Goal: Task Accomplishment & Management: Use online tool/utility

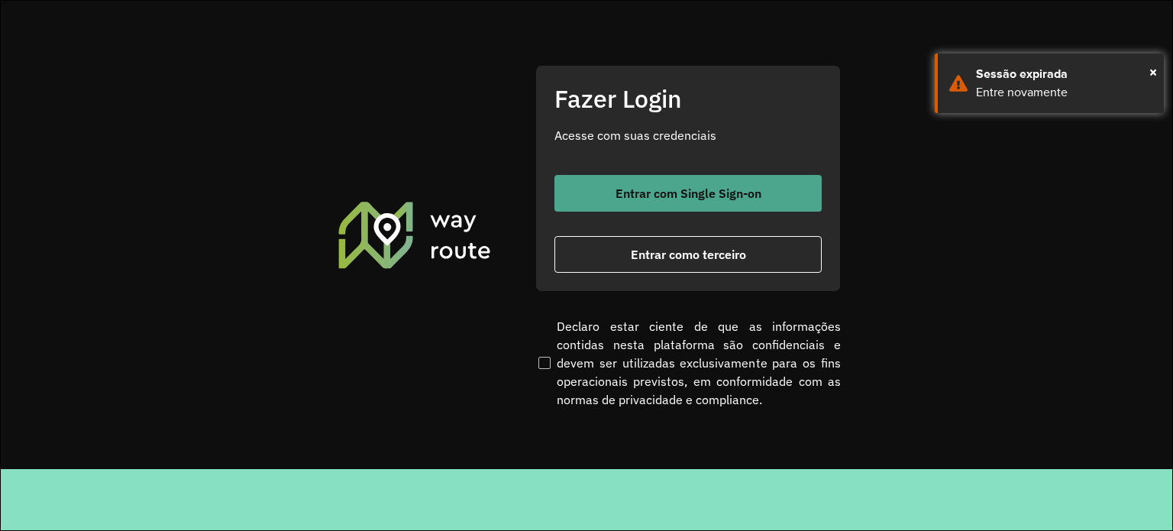
click at [712, 195] on span "Entrar com Single Sign-on" at bounding box center [688, 193] width 146 height 12
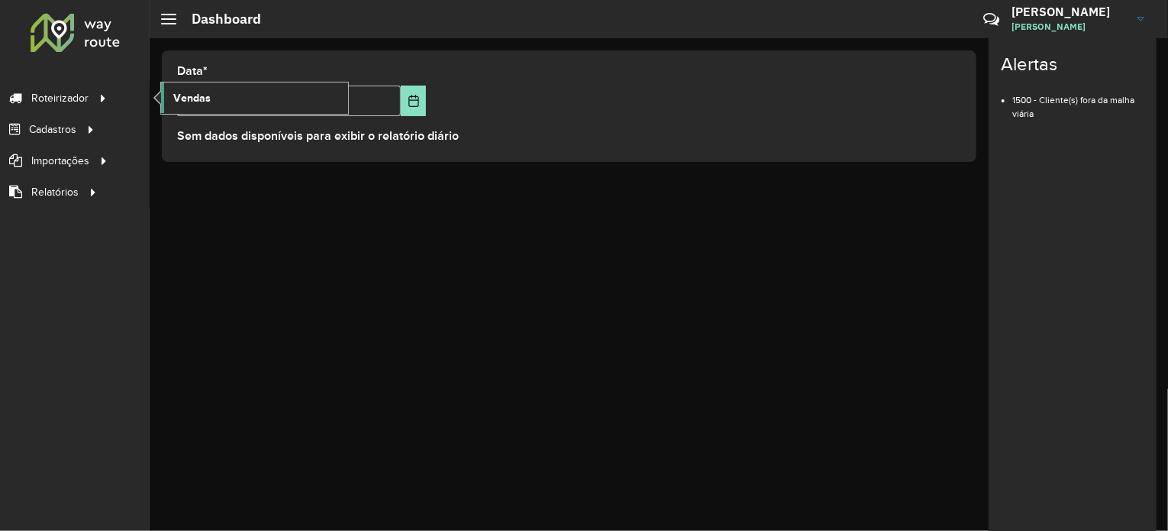
click at [192, 90] on span "Vendas" at bounding box center [191, 98] width 37 height 16
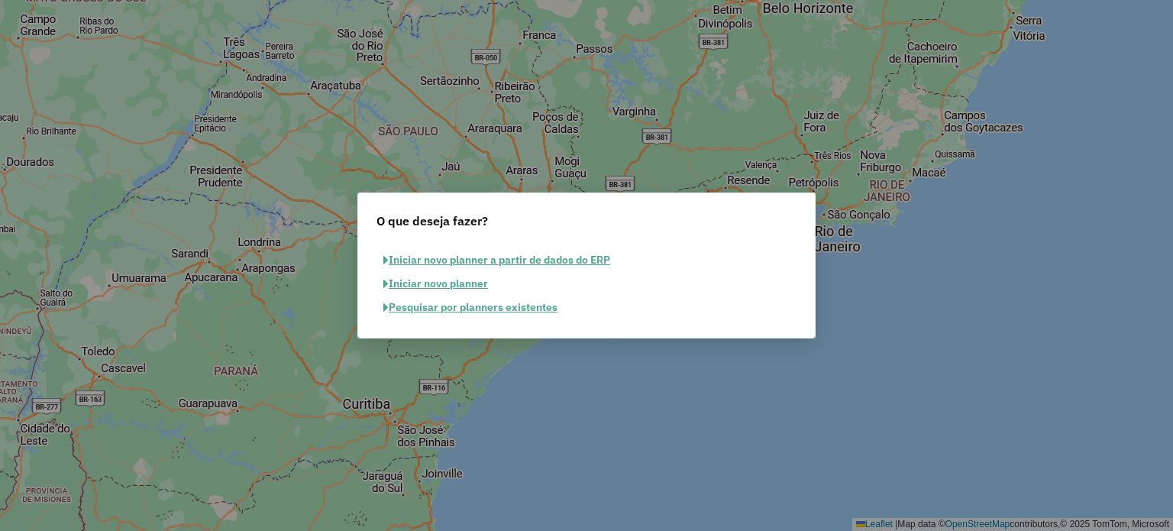
click at [463, 308] on button "Pesquisar por planners existentes" at bounding box center [470, 307] width 188 height 24
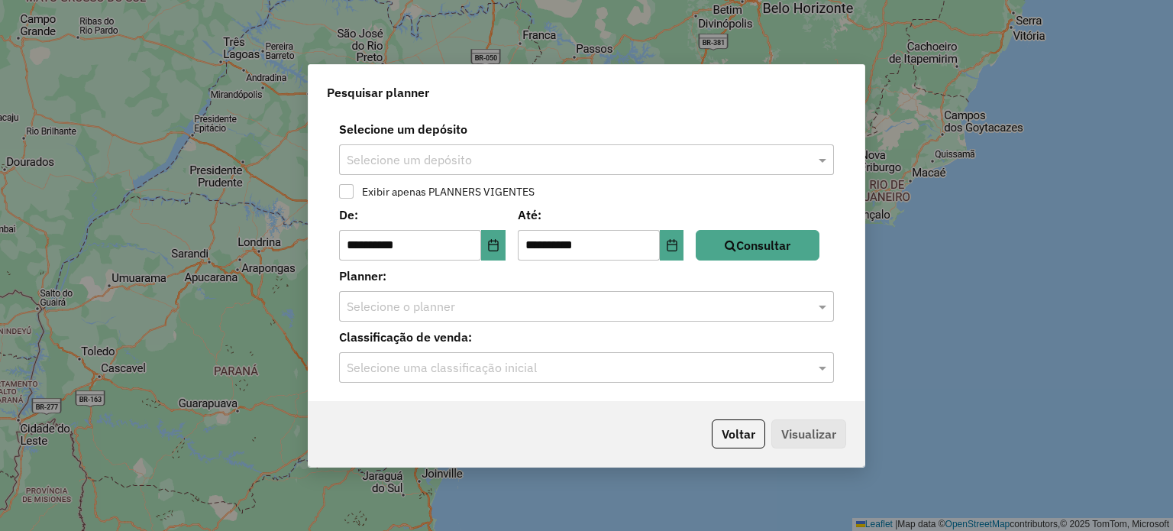
click at [701, 140] on div "Selecione um depósito Selecione um depósito" at bounding box center [586, 147] width 537 height 55
click at [705, 155] on input "text" at bounding box center [571, 160] width 449 height 18
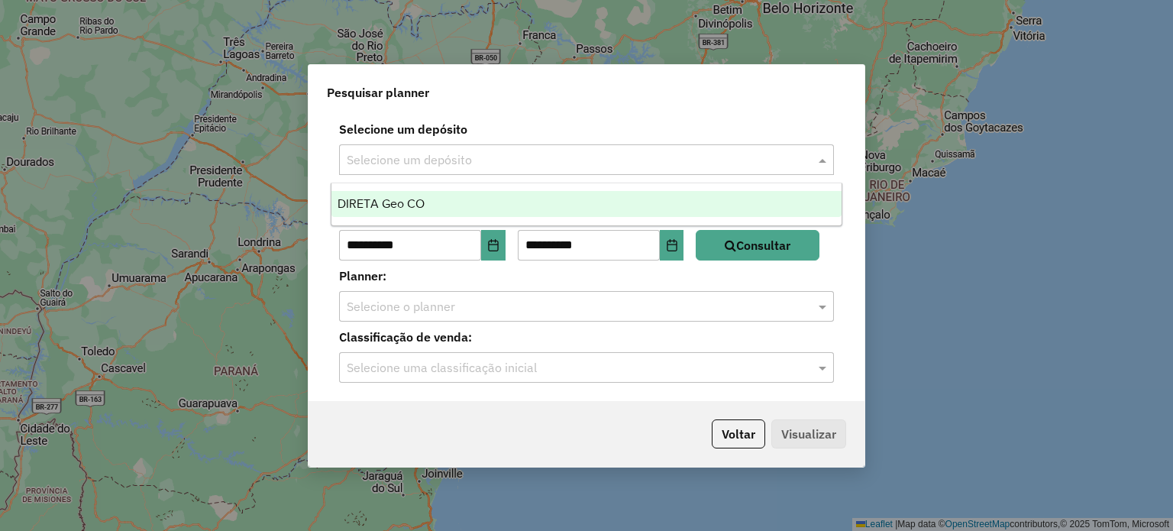
click at [472, 202] on div "DIRETA Geo CO" at bounding box center [586, 204] width 511 height 26
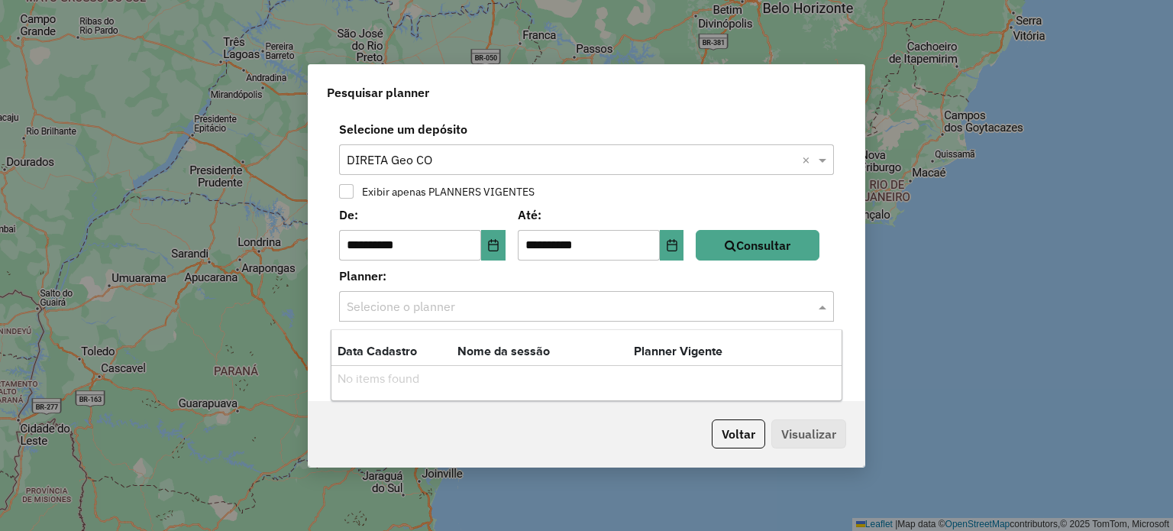
click at [460, 309] on input "text" at bounding box center [571, 307] width 449 height 18
click at [434, 439] on div "Voltar Visualizar" at bounding box center [586, 434] width 556 height 66
click at [424, 379] on div "Selecione uma classificação inicial" at bounding box center [586, 367] width 495 height 31
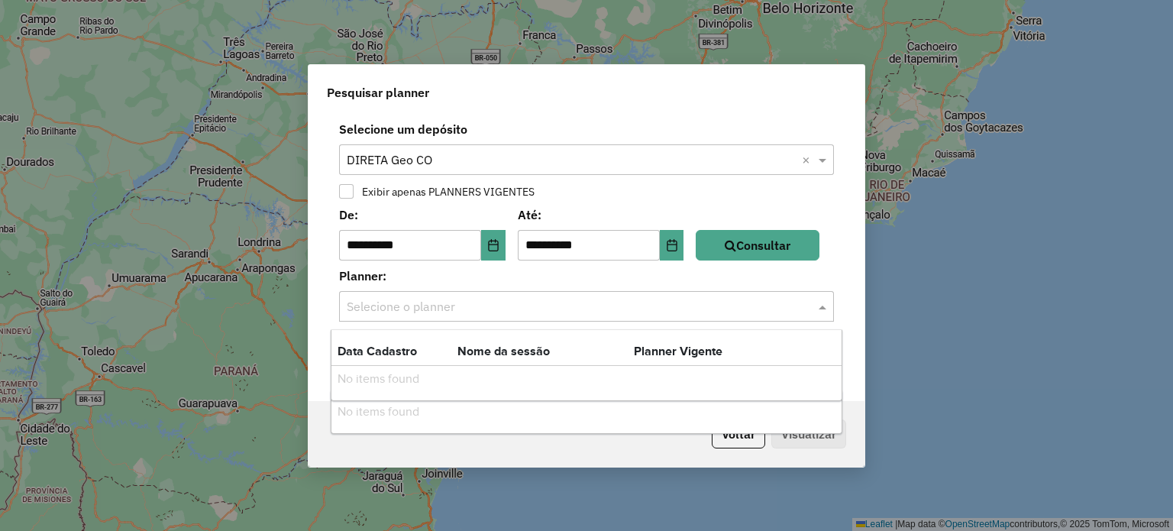
click at [431, 300] on input "text" at bounding box center [571, 307] width 449 height 18
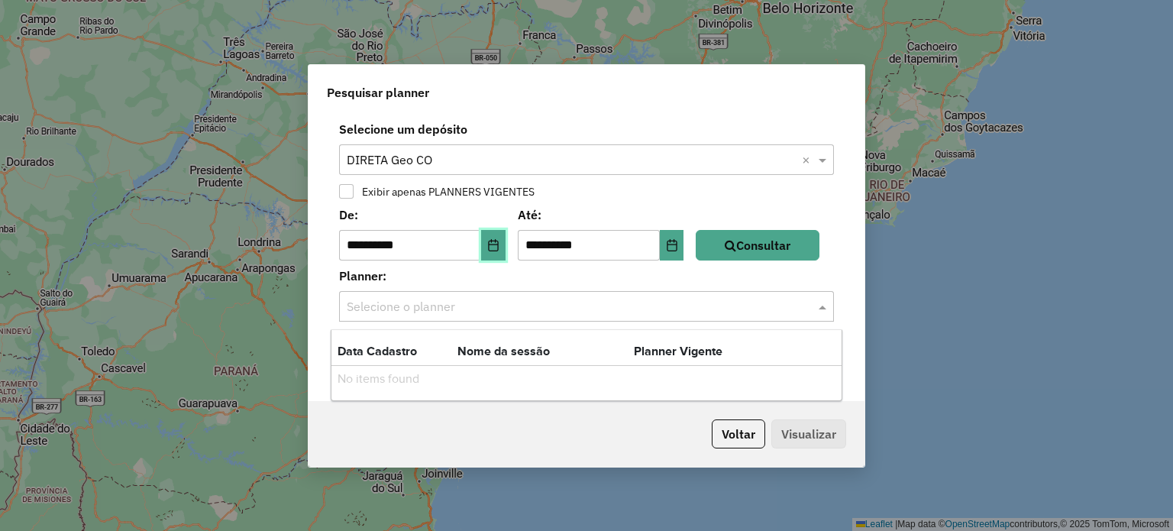
click at [498, 240] on icon "Choose Date" at bounding box center [493, 245] width 10 height 12
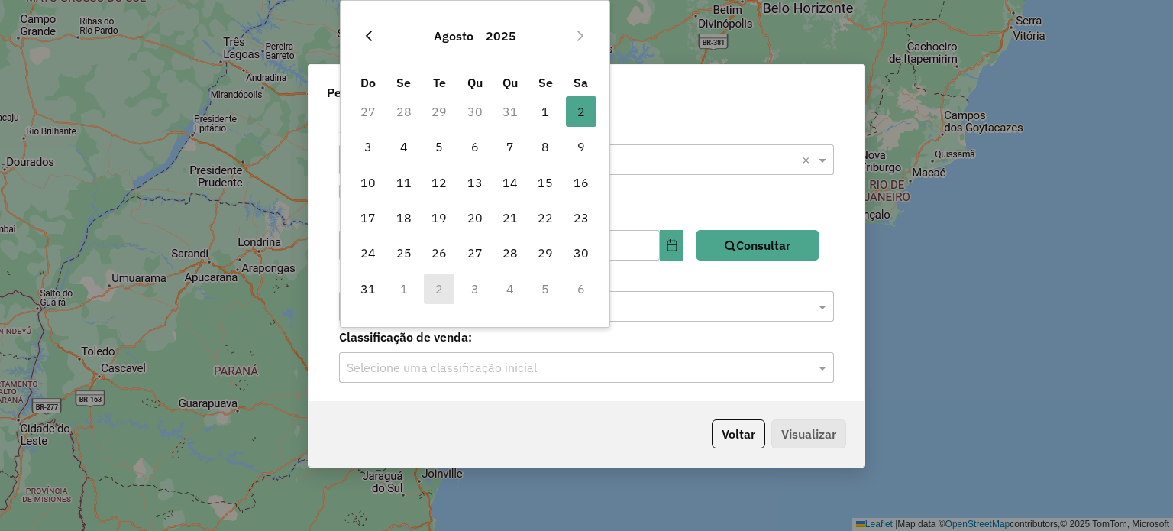
click at [375, 38] on button "Previous Month" at bounding box center [369, 36] width 24 height 24
click at [366, 33] on icon "Previous Month" at bounding box center [369, 36] width 12 height 12
click at [515, 110] on span "1" at bounding box center [510, 111] width 31 height 31
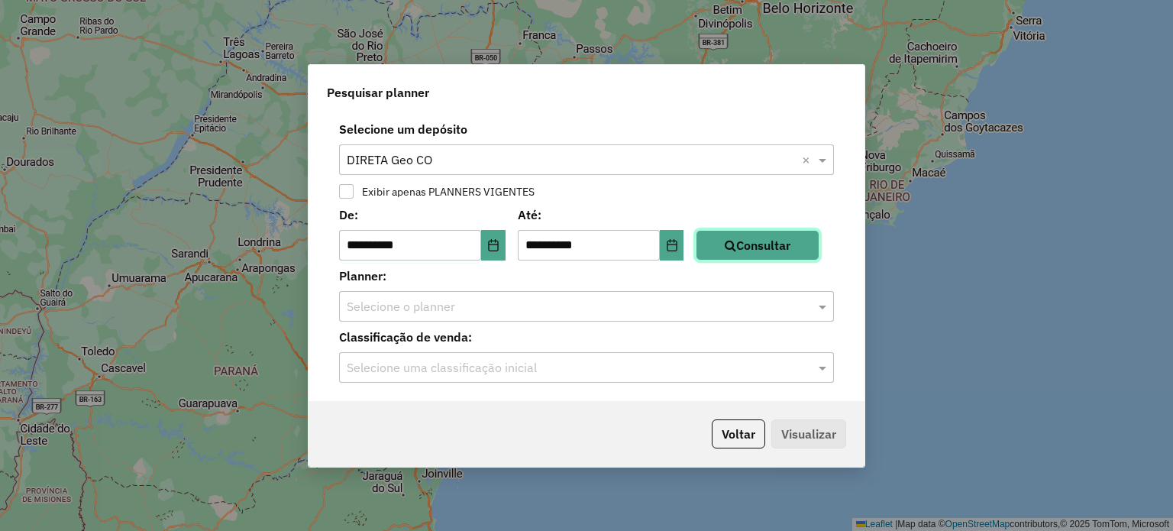
click at [754, 244] on button "Consultar" at bounding box center [757, 245] width 124 height 31
click at [440, 305] on input "text" at bounding box center [571, 307] width 449 height 18
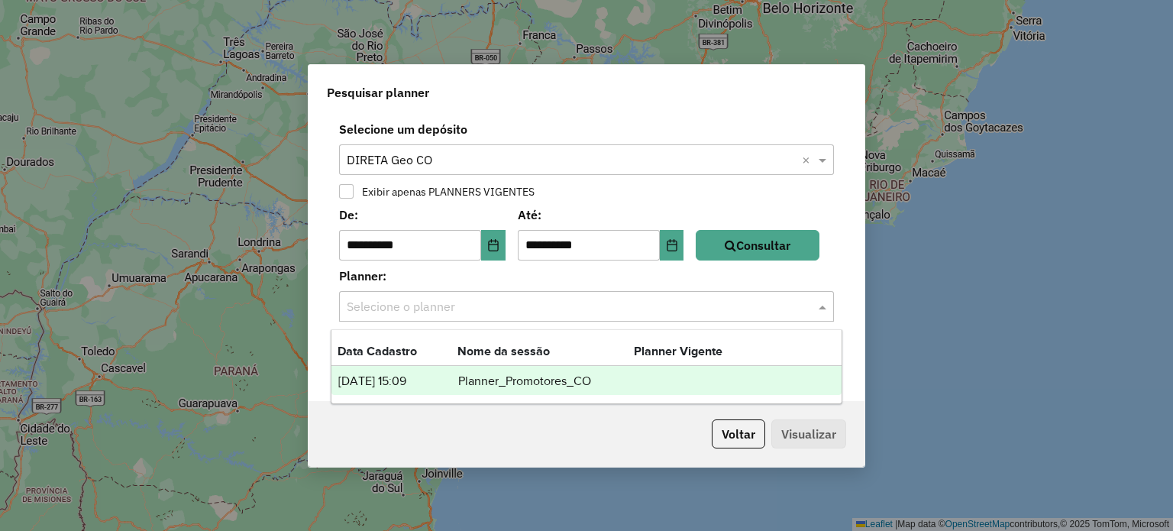
drag, startPoint x: 415, startPoint y: 380, endPoint x: 394, endPoint y: 424, distance: 48.5
click at [394, 424] on div "Voltar Visualizar" at bounding box center [586, 434] width 556 height 66
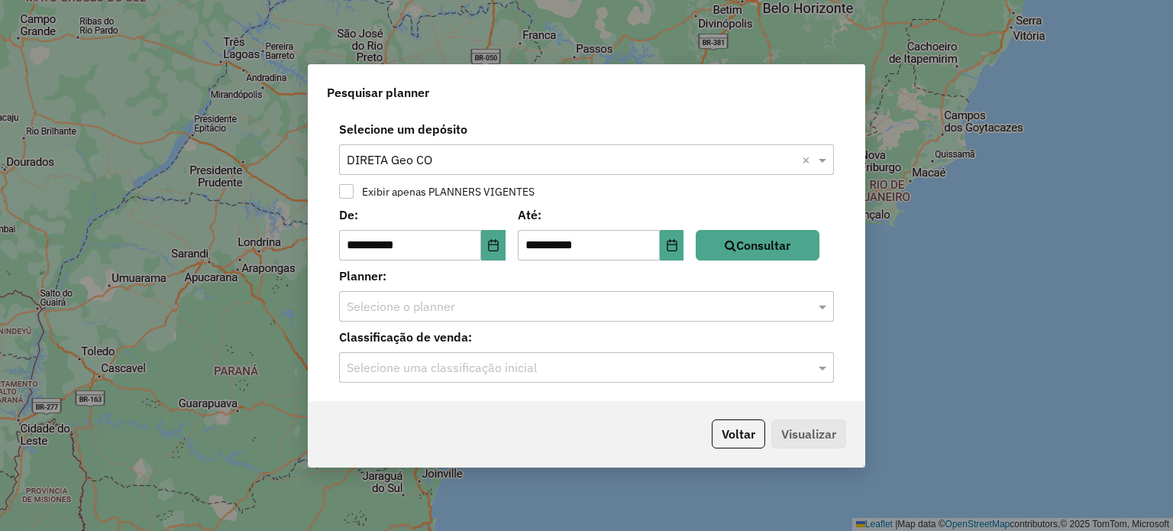
click at [418, 311] on input "text" at bounding box center [571, 307] width 449 height 18
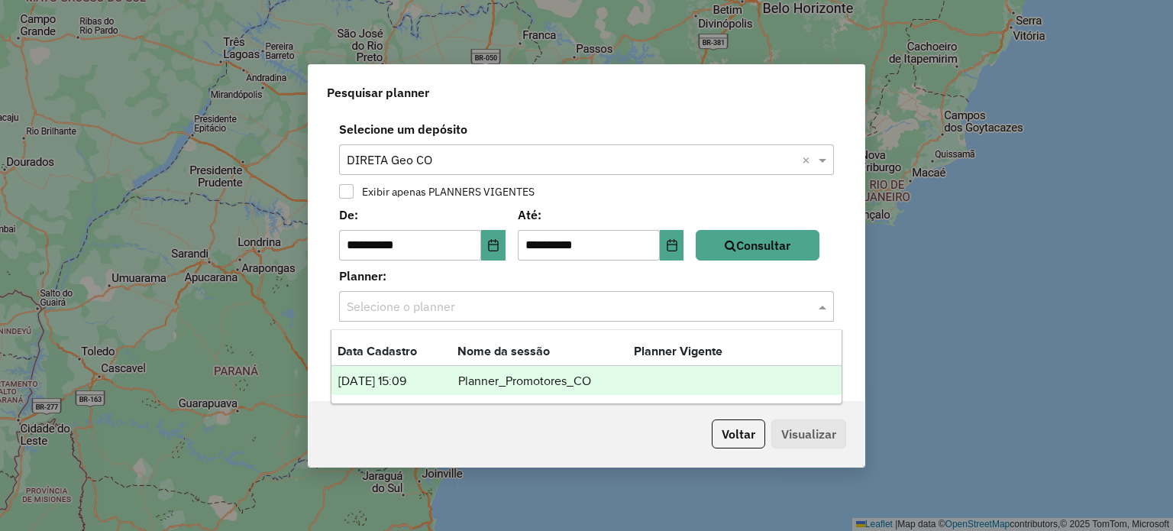
click at [418, 369] on th "lista de planners" at bounding box center [397, 370] width 120 height 2
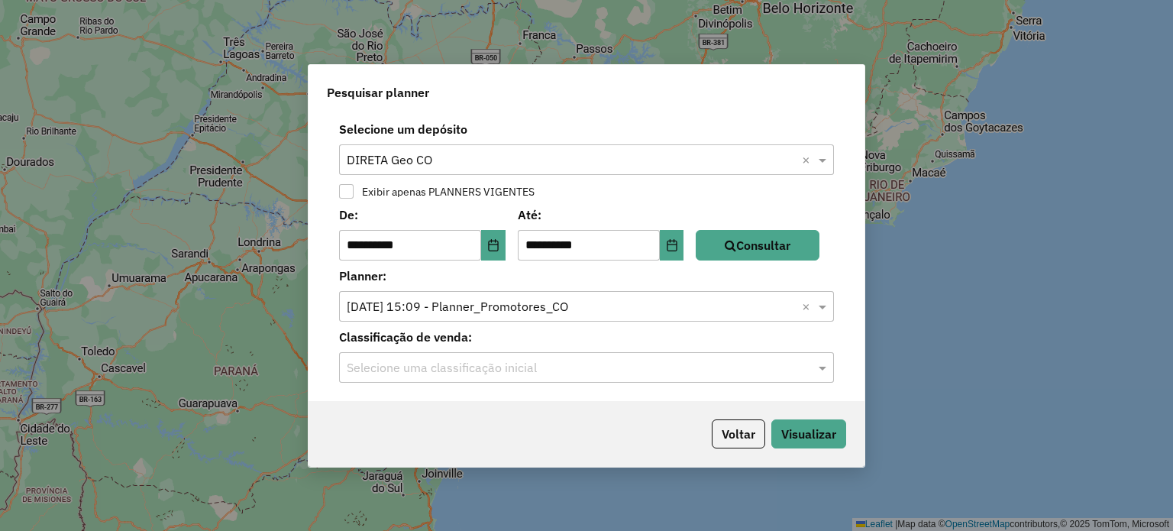
click at [437, 371] on input "text" at bounding box center [571, 368] width 449 height 18
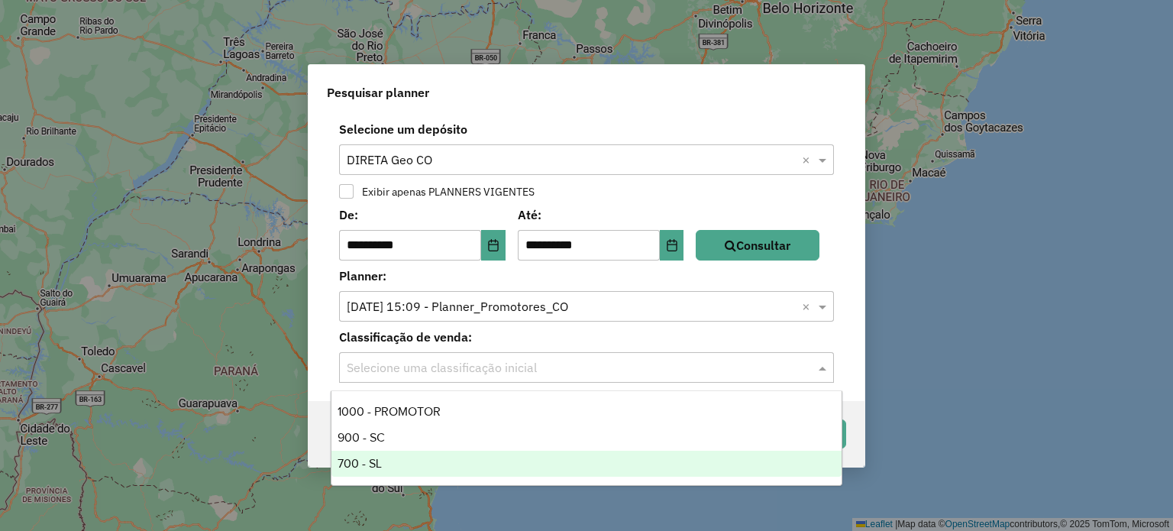
click at [385, 464] on div "700 - SL" at bounding box center [586, 463] width 511 height 26
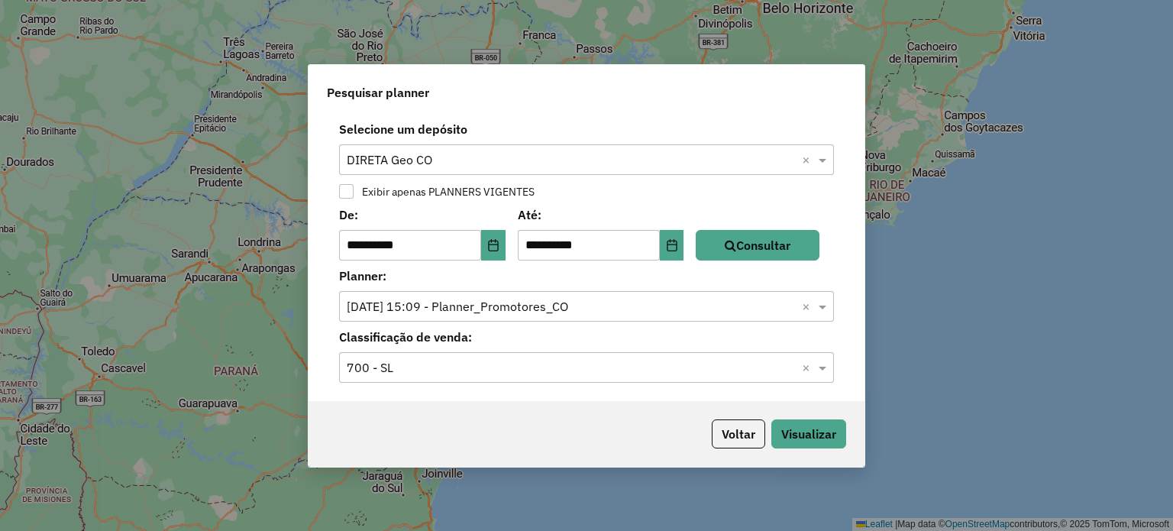
click at [486, 348] on div "Classificação de venda: Selecione uma classificação inicial 700 - SL ×" at bounding box center [586, 355] width 537 height 55
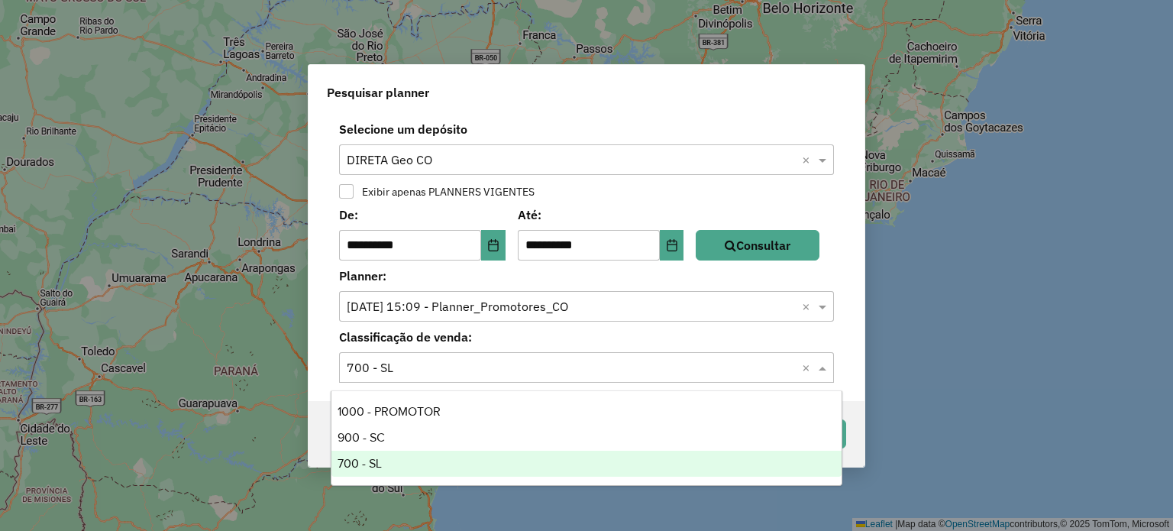
click at [479, 367] on input "text" at bounding box center [571, 368] width 449 height 18
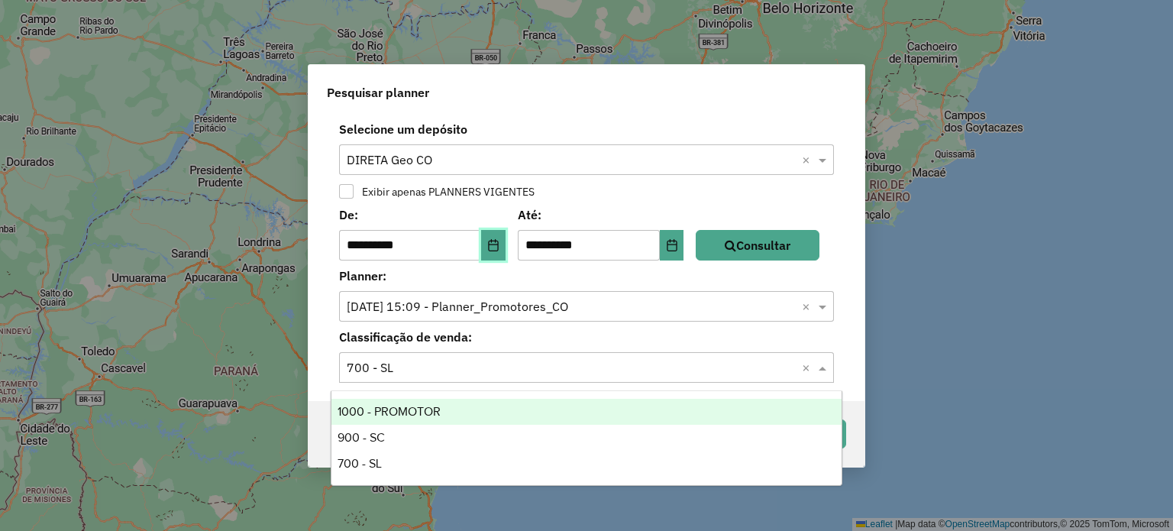
click at [495, 248] on icon "Choose Date" at bounding box center [493, 245] width 10 height 12
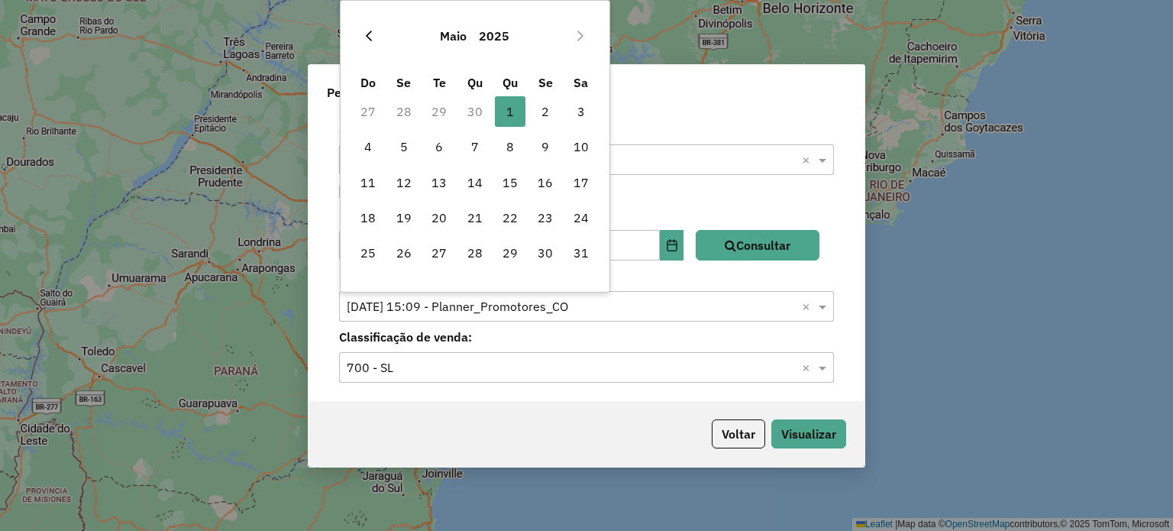
click at [376, 30] on button "Previous Month" at bounding box center [369, 36] width 24 height 24
click at [367, 36] on icon "Previous Month" at bounding box center [369, 36] width 6 height 11
click at [572, 108] on span "1" at bounding box center [581, 111] width 31 height 31
type input "**********"
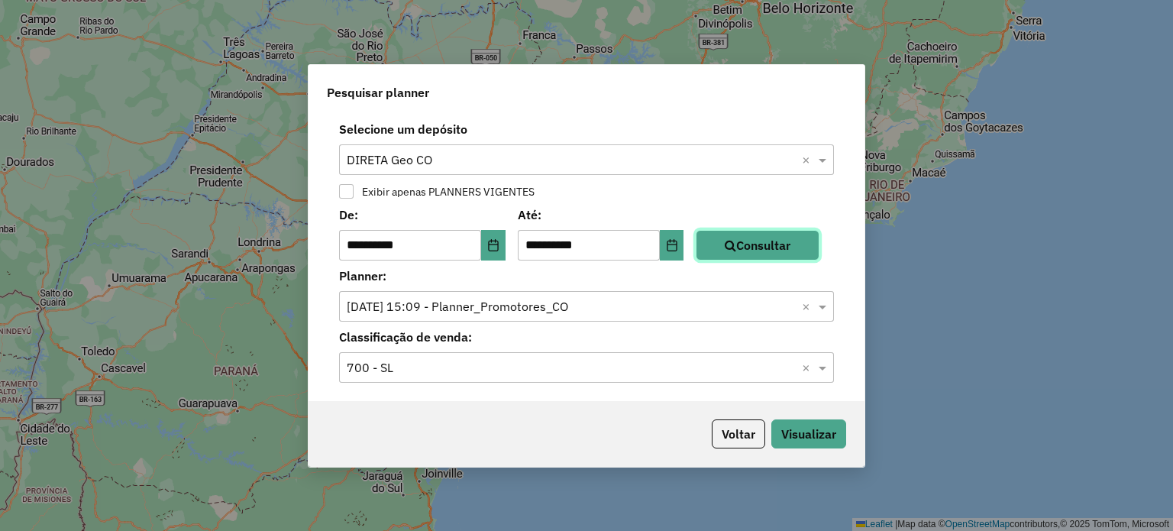
click at [802, 245] on button "Consultar" at bounding box center [757, 245] width 124 height 31
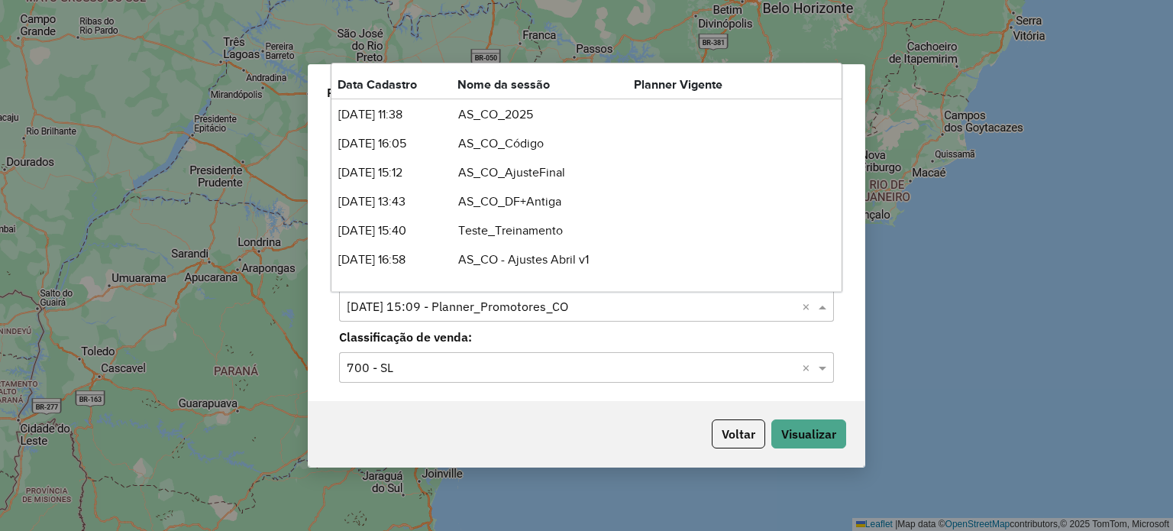
click at [412, 317] on div "Selecione o planner × 23/07/2025 15:09 - Planner_Promotores_CO ×" at bounding box center [586, 306] width 495 height 31
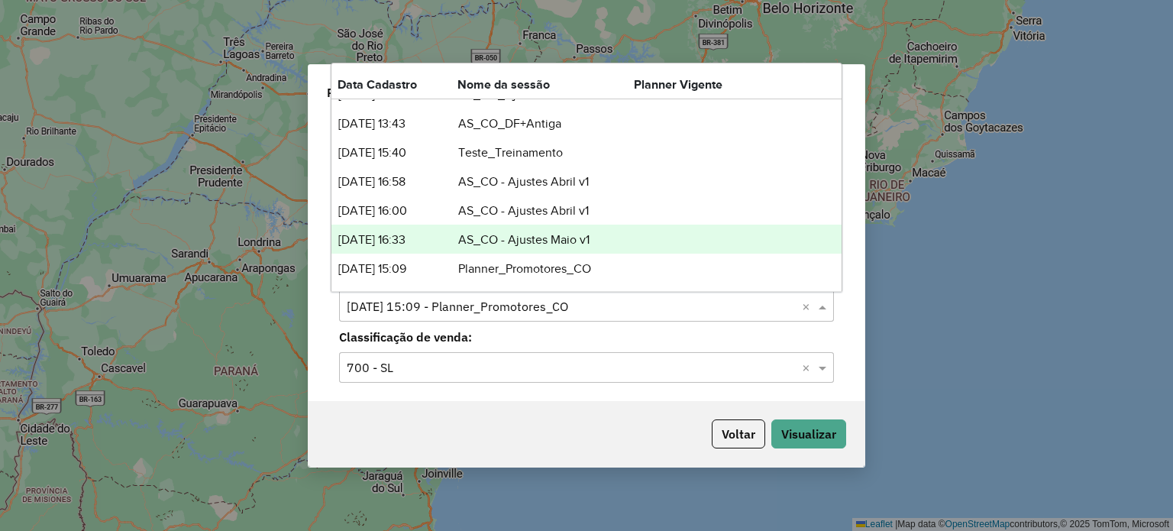
click at [470, 242] on td "AS_CO - Ajustes Maio v1" at bounding box center [545, 240] width 176 height 20
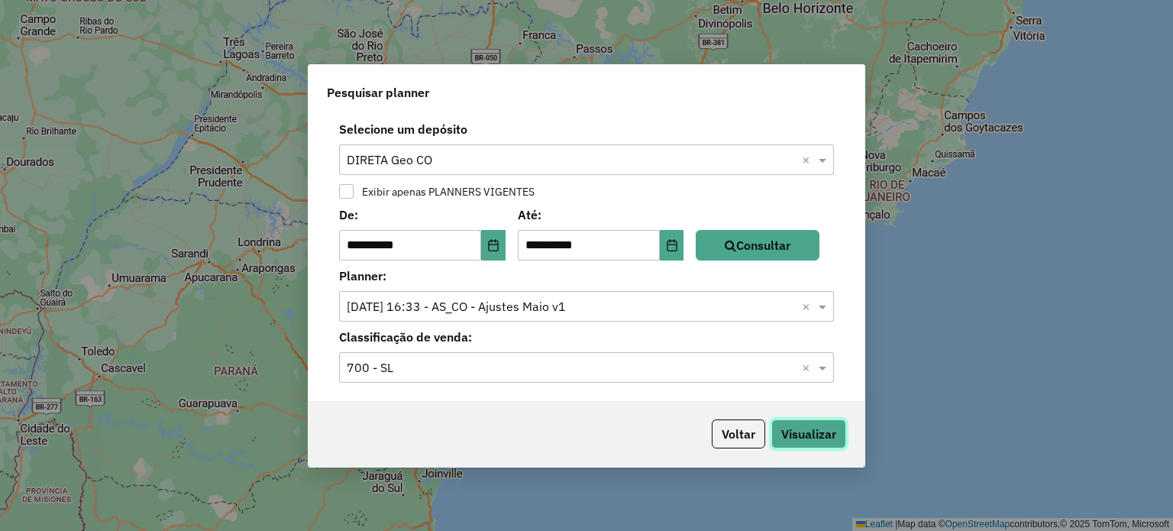
click at [818, 434] on button "Visualizar" at bounding box center [808, 433] width 75 height 29
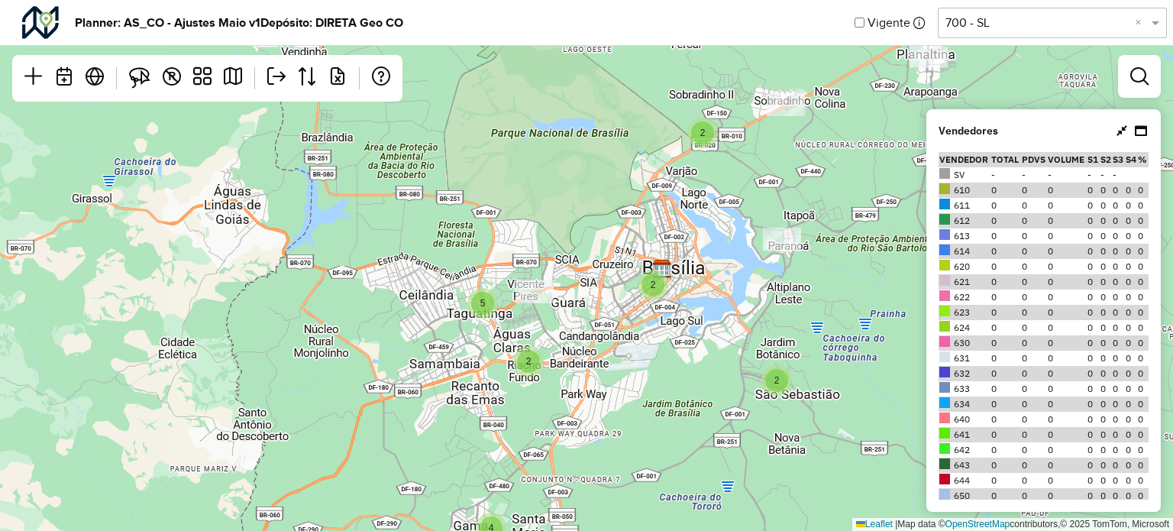
drag, startPoint x: 237, startPoint y: 76, endPoint x: 195, endPoint y: 125, distance: 63.9
click at [191, 140] on div "2 2 2 2 5 2 4 4 Leaflet | Map data © OpenStreetMap contributors,© 2025 TomTom, …" at bounding box center [586, 265] width 1173 height 531
click at [238, 75] on em at bounding box center [233, 76] width 18 height 18
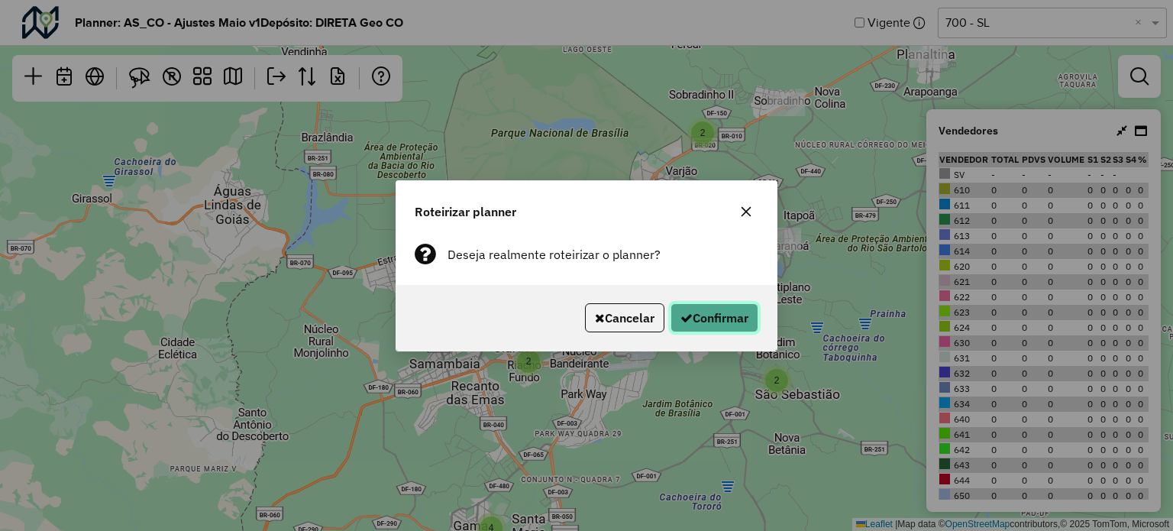
click at [724, 317] on button "Confirmar" at bounding box center [714, 317] width 88 height 29
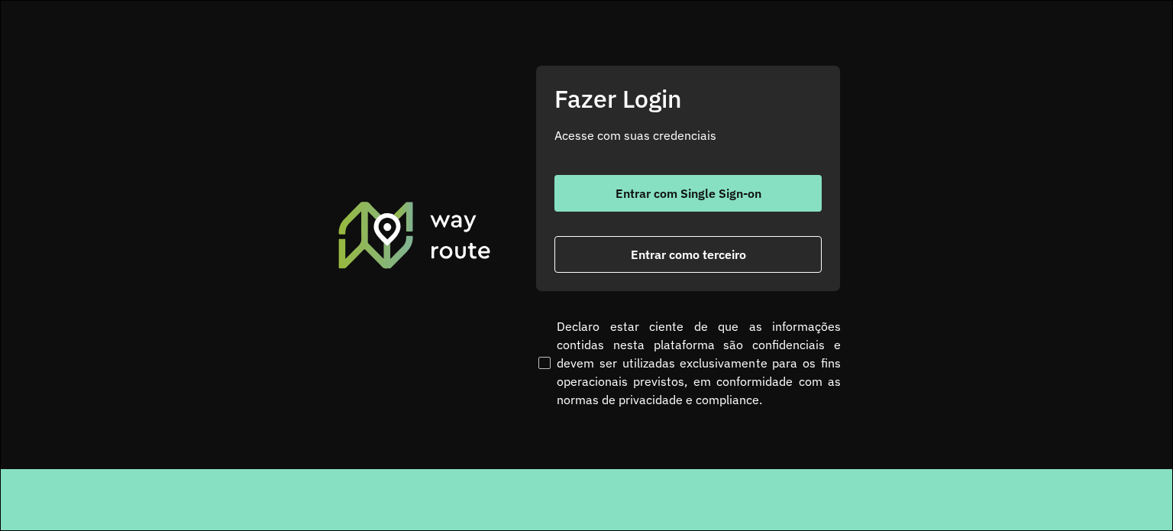
click at [684, 168] on div "Fazer Login Acesse com suas credenciais Entrar com Single Sign-on Entrar como t…" at bounding box center [687, 178] width 305 height 226
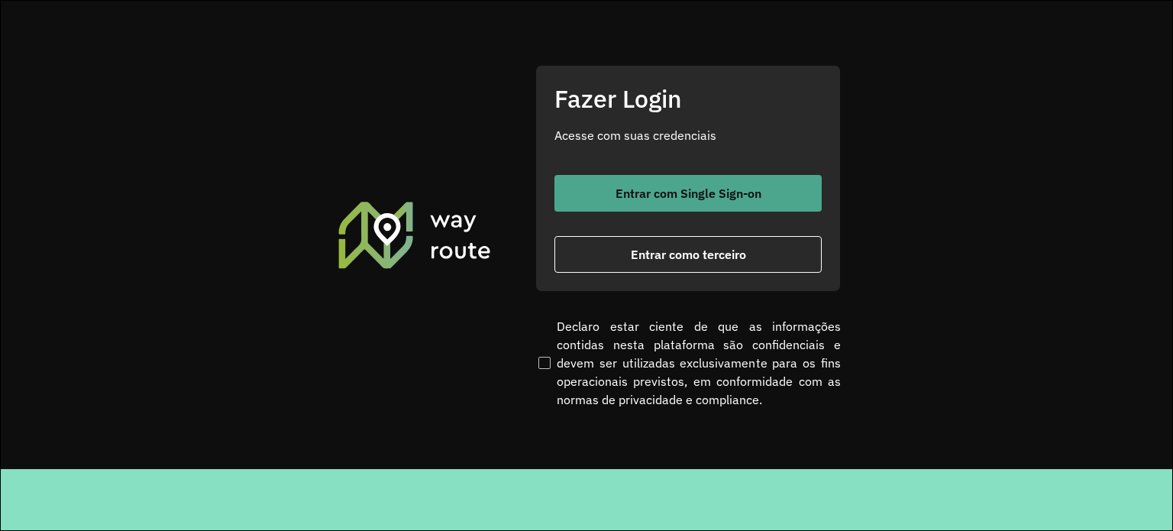
click at [689, 187] on span "Entrar com Single Sign-on" at bounding box center [688, 193] width 146 height 12
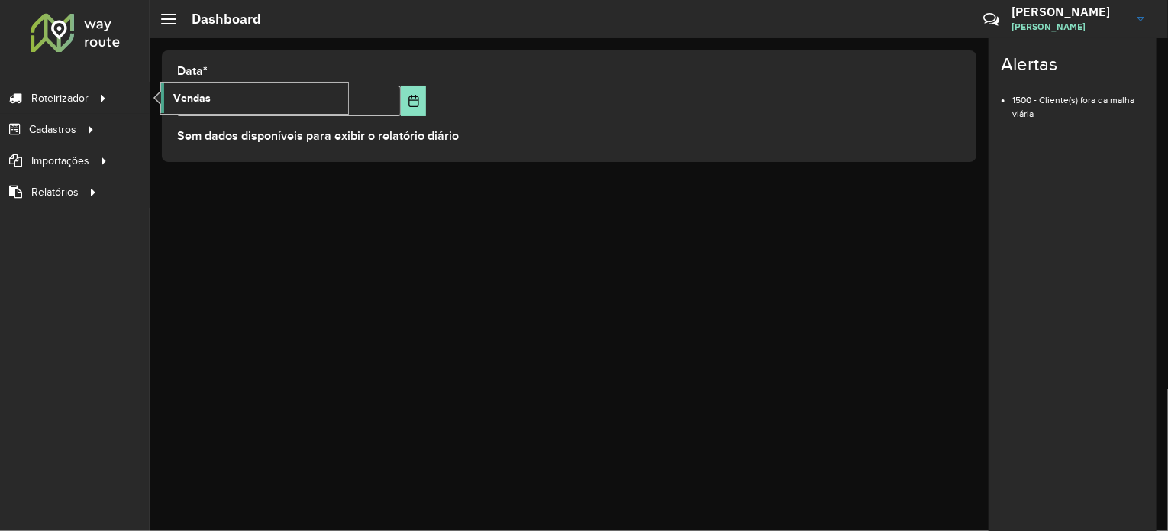
click at [180, 99] on span "Vendas" at bounding box center [191, 98] width 37 height 16
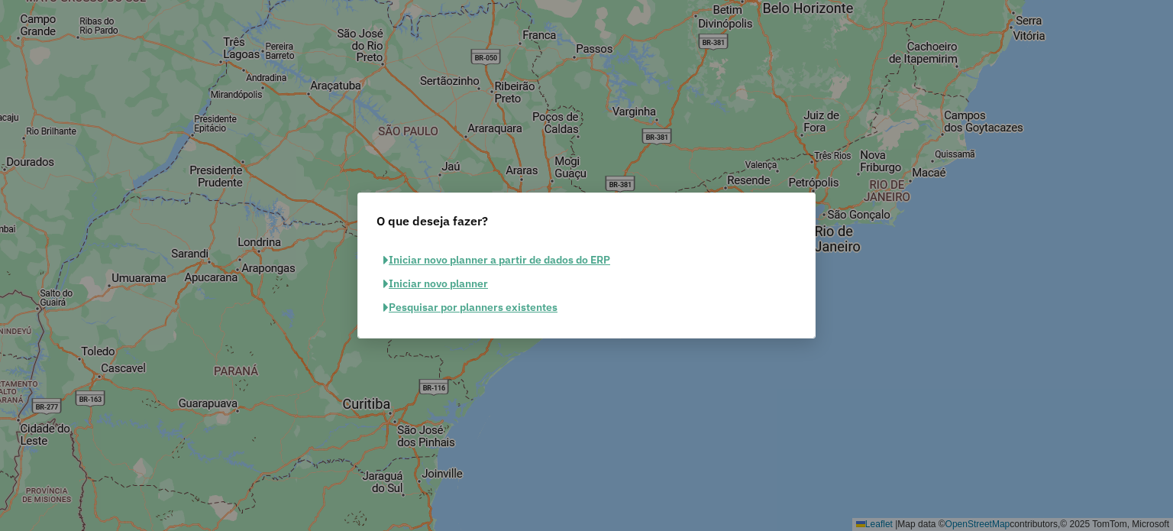
click at [440, 283] on button "Iniciar novo planner" at bounding box center [435, 284] width 118 height 24
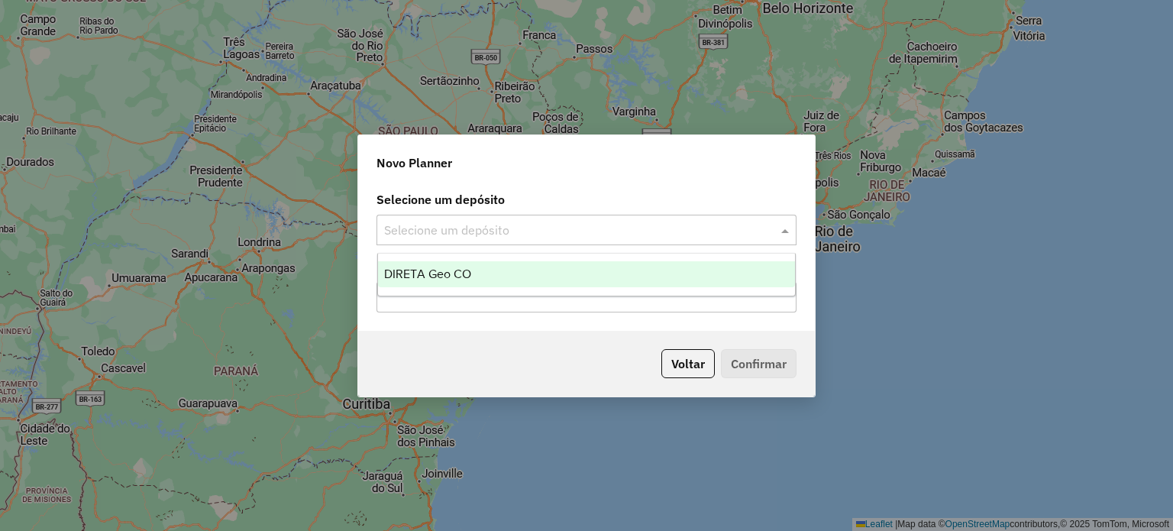
click at [490, 228] on input "text" at bounding box center [571, 230] width 374 height 18
click at [456, 267] on span "DIRETA Geo CO" at bounding box center [427, 273] width 87 height 13
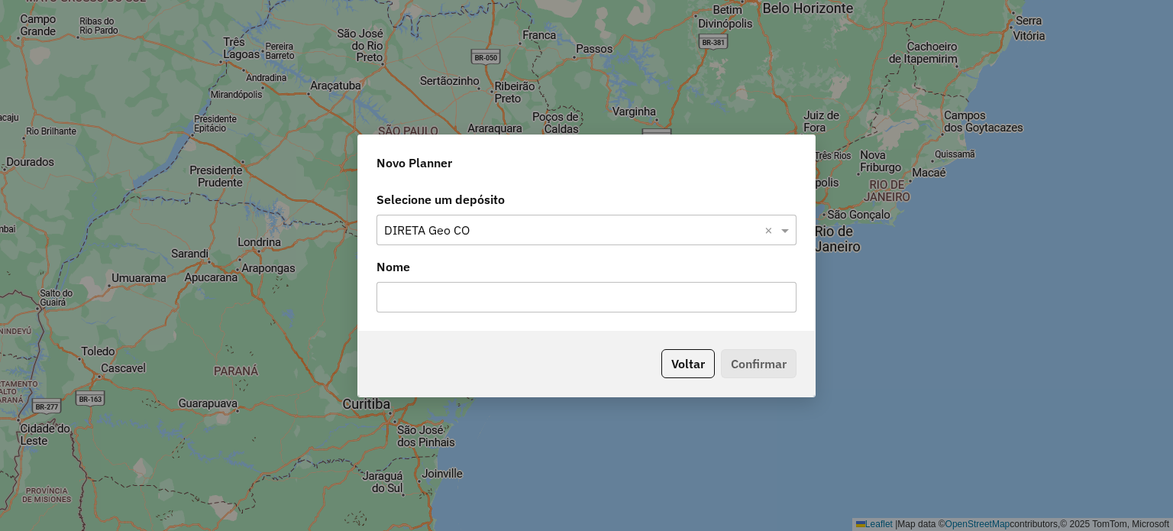
click at [424, 296] on input "text" at bounding box center [586, 297] width 420 height 31
type input "*"
type input "**********"
click at [759, 363] on button "Confirmar" at bounding box center [759, 363] width 76 height 29
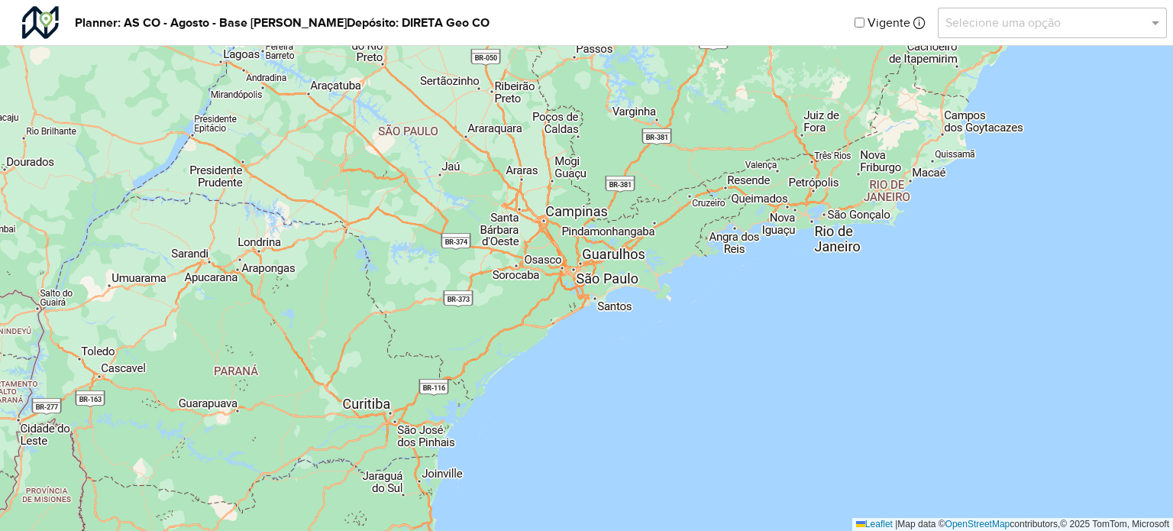
click at [1096, 25] on input "text" at bounding box center [1036, 23] width 183 height 18
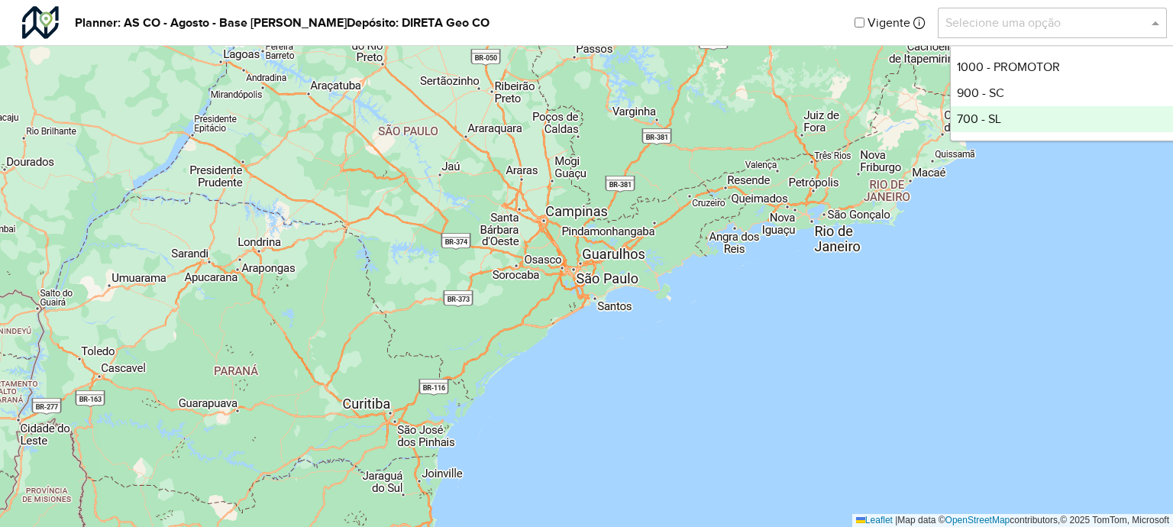
click at [1020, 115] on div "700 - SL" at bounding box center [1063, 119] width 227 height 26
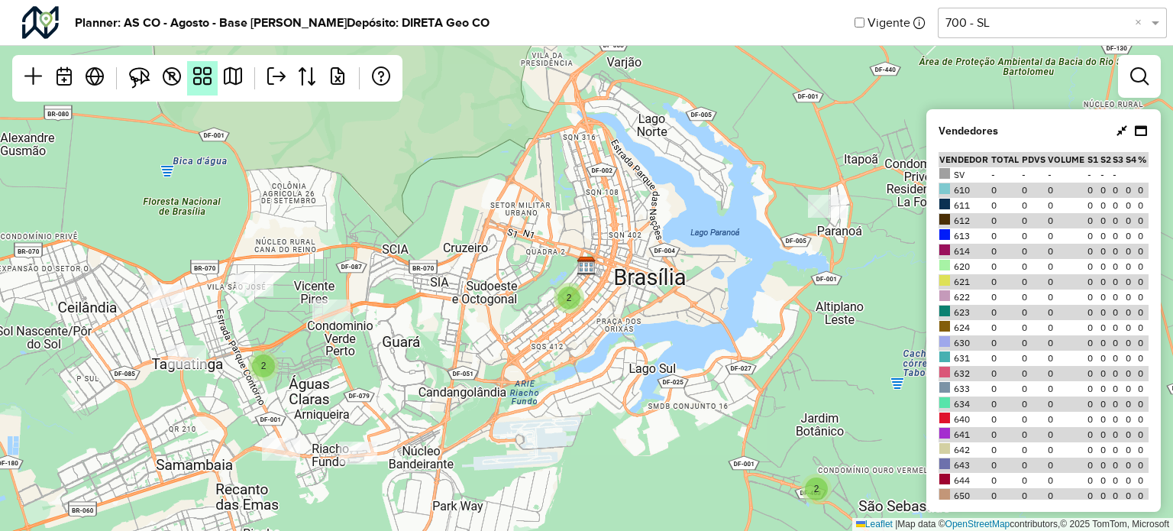
click at [203, 77] on em at bounding box center [202, 76] width 18 height 18
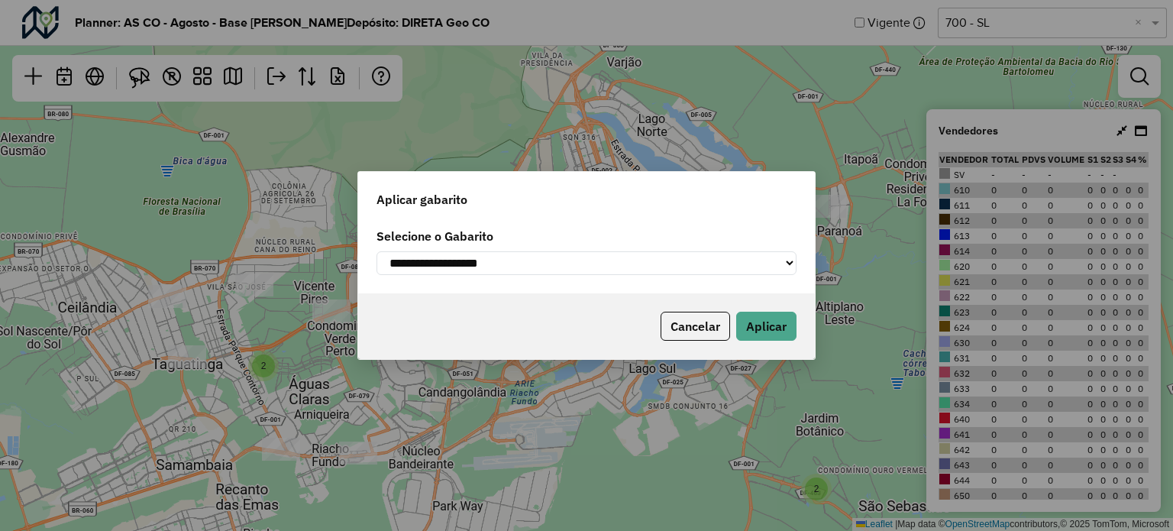
click at [505, 265] on select "**********" at bounding box center [586, 263] width 420 height 24
select select "*********"
click at [376, 251] on select "**********" at bounding box center [586, 263] width 420 height 24
click at [773, 331] on button "Aplicar" at bounding box center [766, 325] width 60 height 29
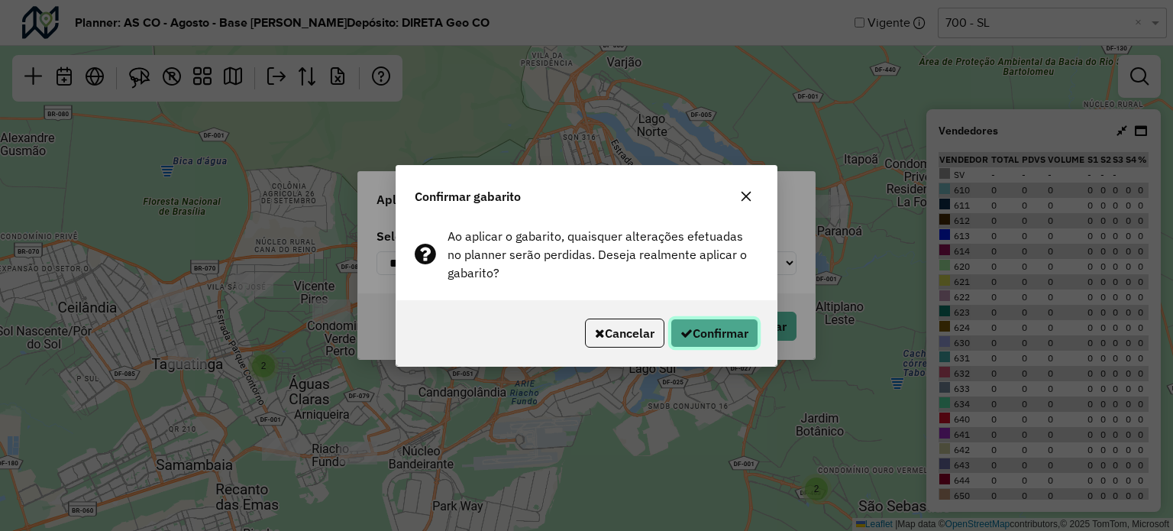
click at [682, 328] on icon "button" at bounding box center [686, 333] width 12 height 12
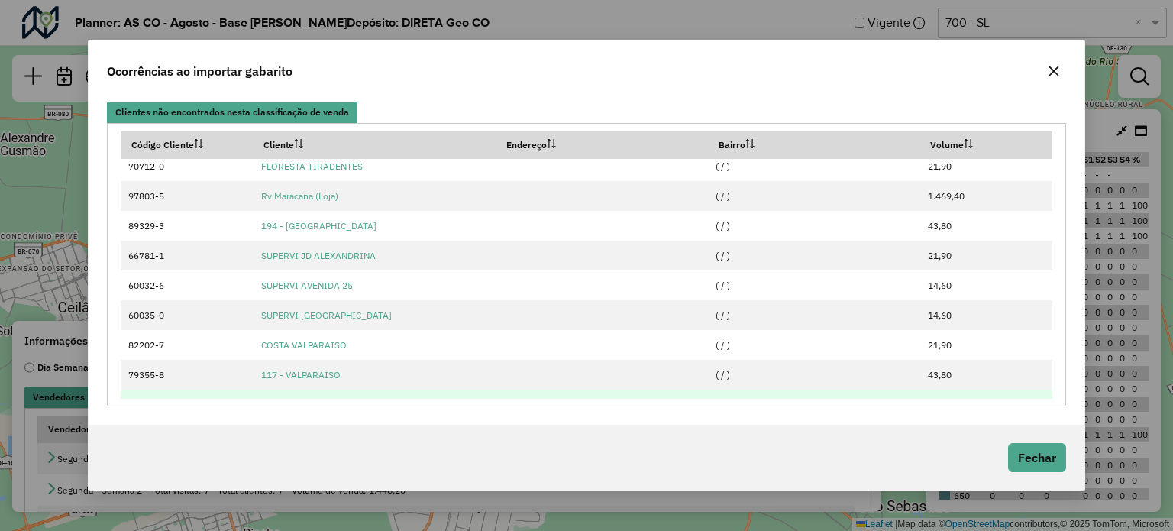
scroll to position [4657, 0]
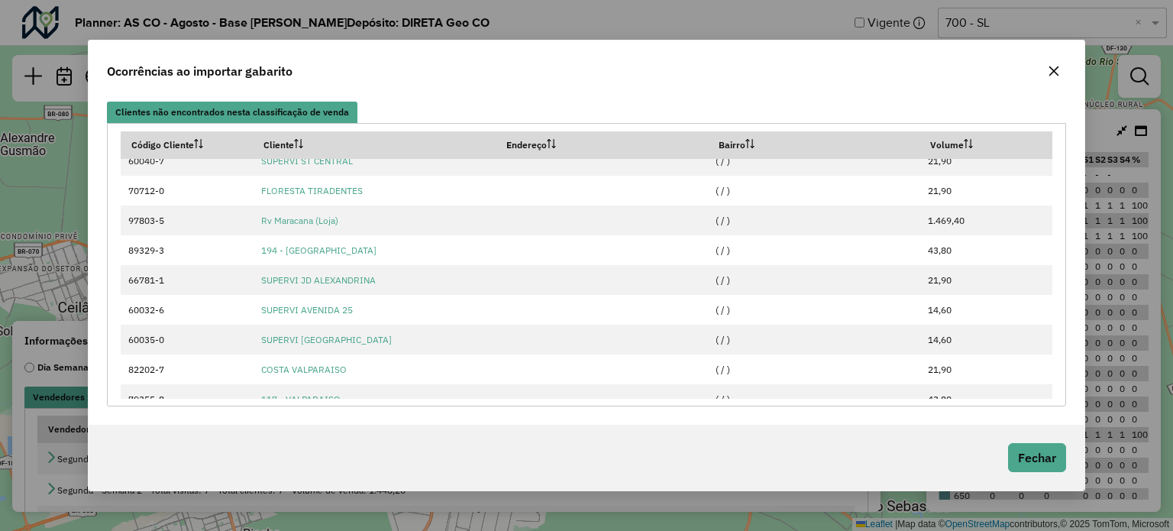
click at [1056, 76] on icon "button" at bounding box center [1054, 71] width 10 height 10
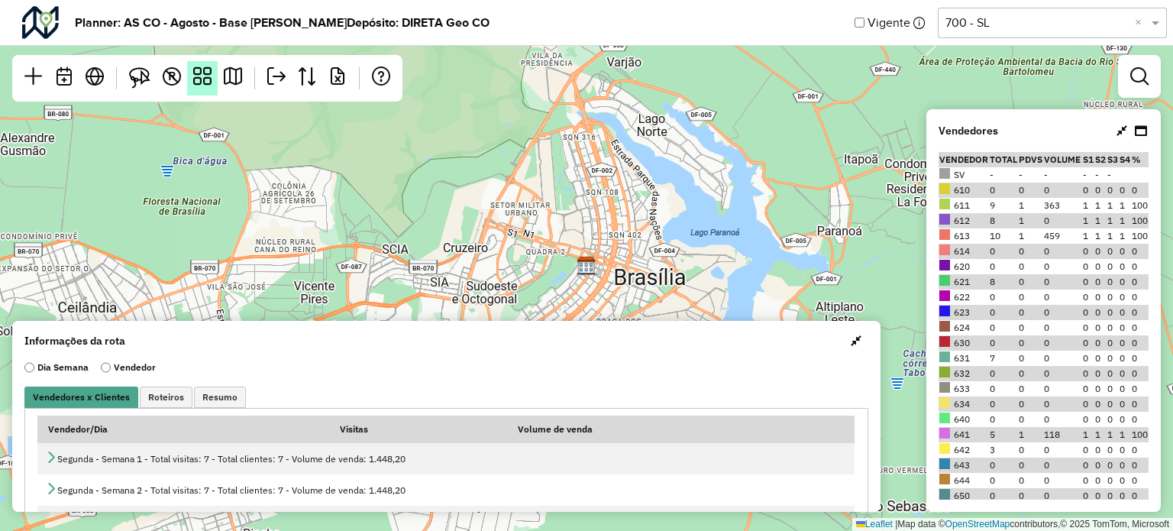
click at [194, 79] on em at bounding box center [202, 76] width 18 height 18
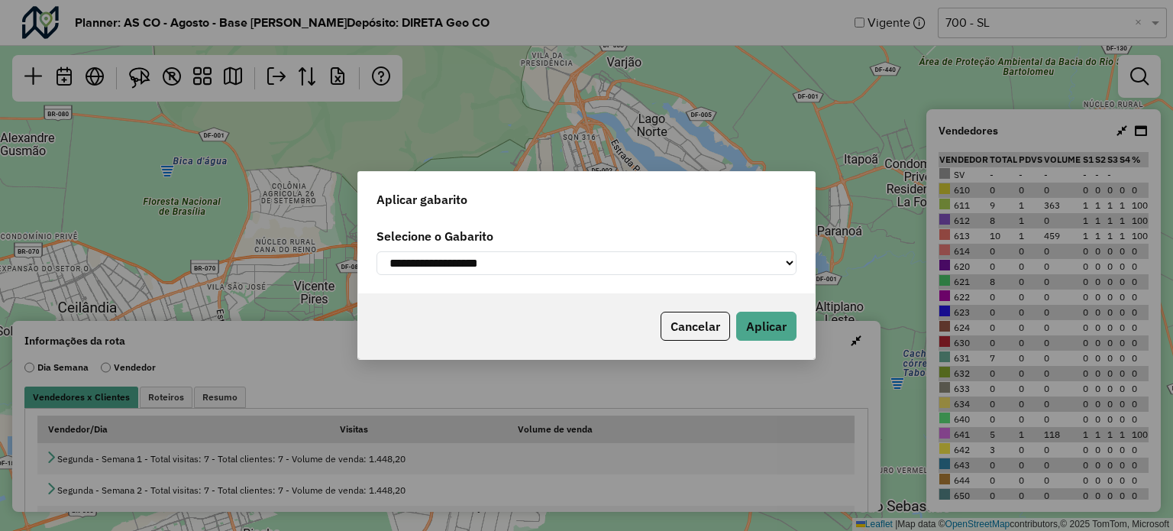
click at [451, 260] on select "**********" at bounding box center [586, 263] width 420 height 24
select select "**********"
click at [376, 251] on select "**********" at bounding box center [586, 263] width 420 height 24
click at [763, 334] on button "Aplicar" at bounding box center [766, 325] width 60 height 29
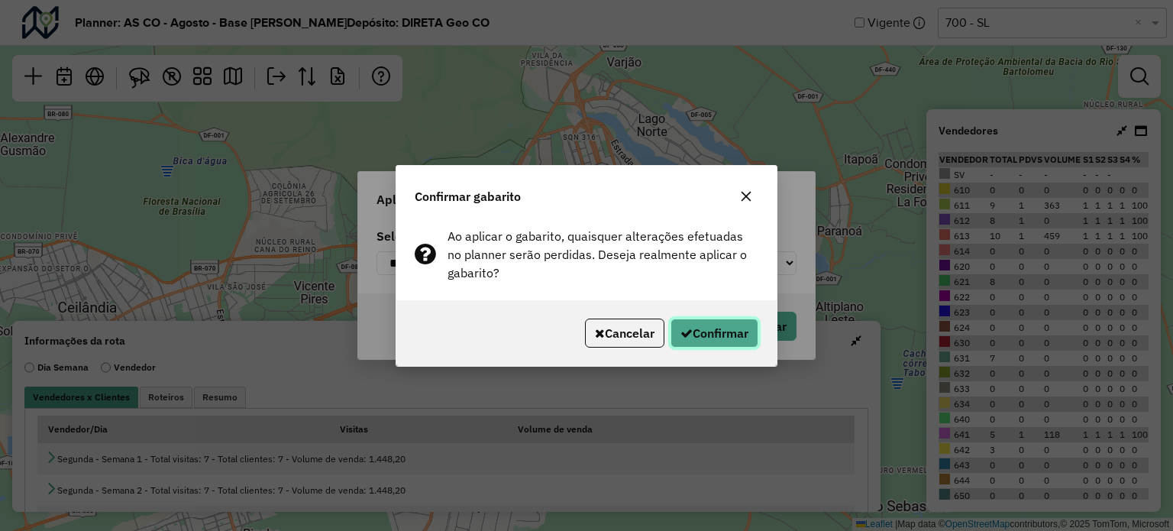
click at [702, 327] on button "Confirmar" at bounding box center [714, 332] width 88 height 29
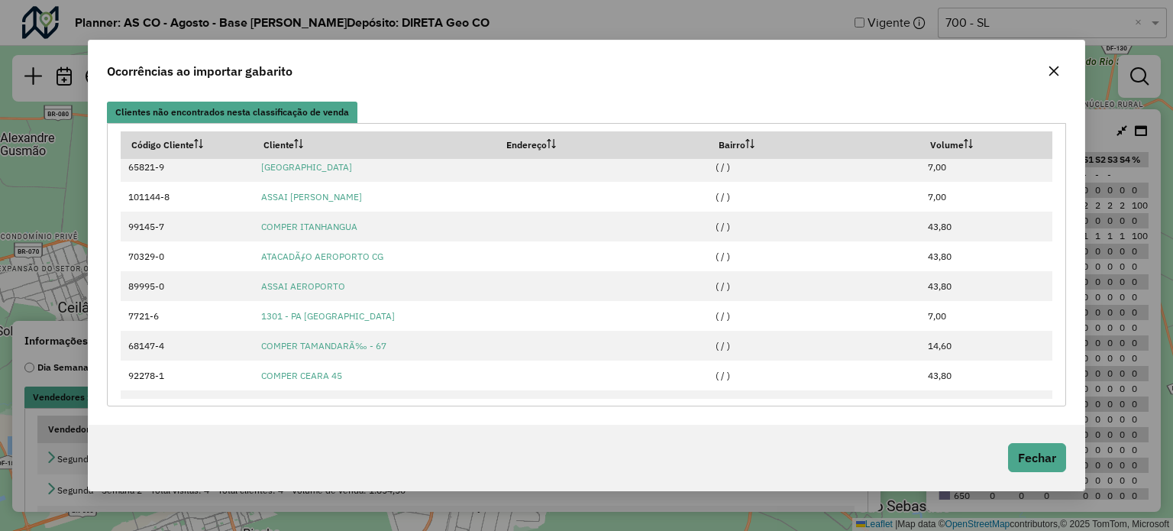
scroll to position [1680, 0]
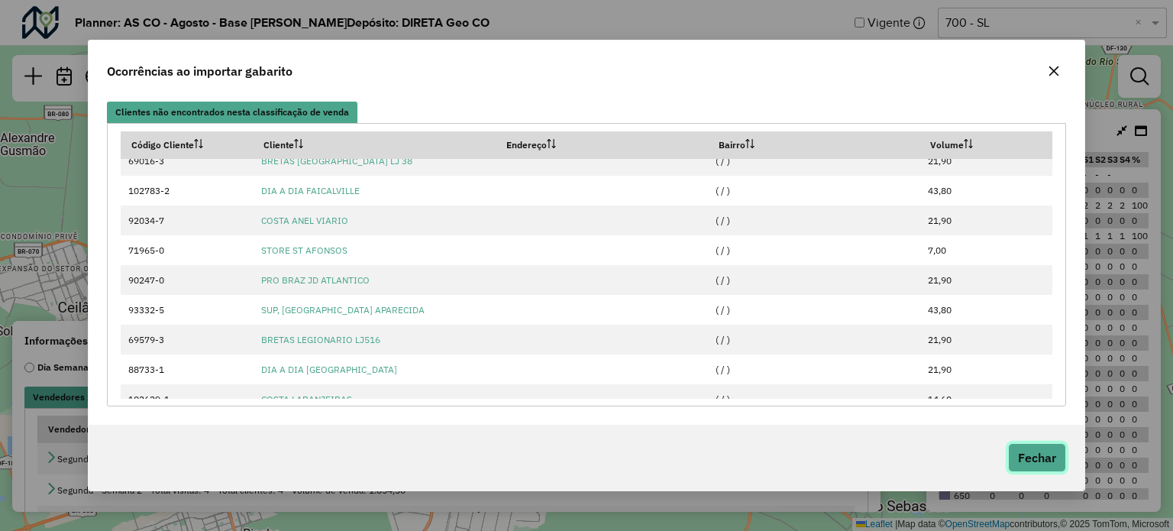
click at [1035, 465] on button "Fechar" at bounding box center [1037, 457] width 58 height 29
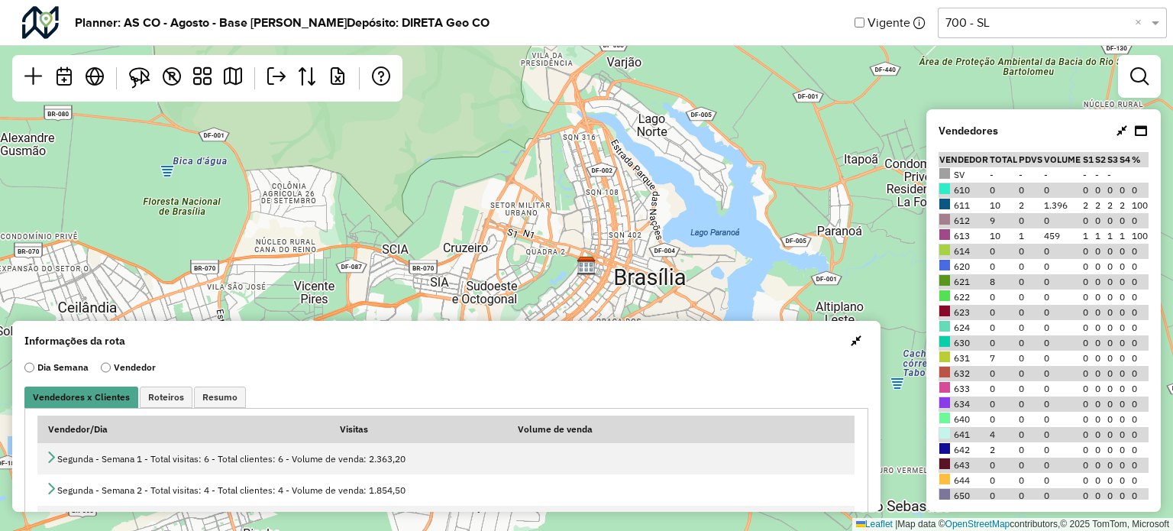
drag, startPoint x: 953, startPoint y: 234, endPoint x: 970, endPoint y: 237, distance: 17.1
click at [970, 237] on td "613" at bounding box center [963, 235] width 50 height 15
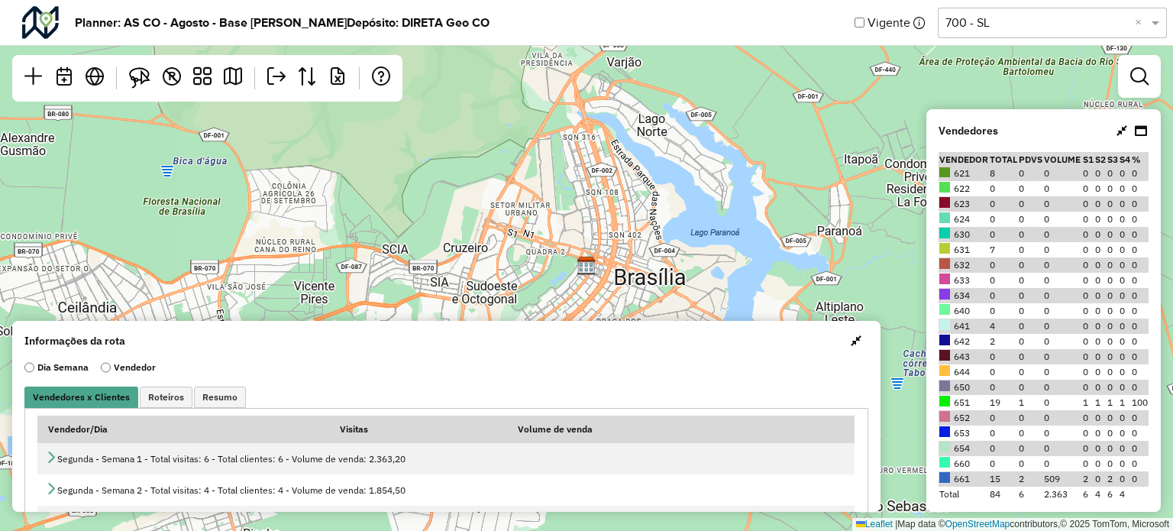
scroll to position [110, 0]
